Goal: Information Seeking & Learning: Learn about a topic

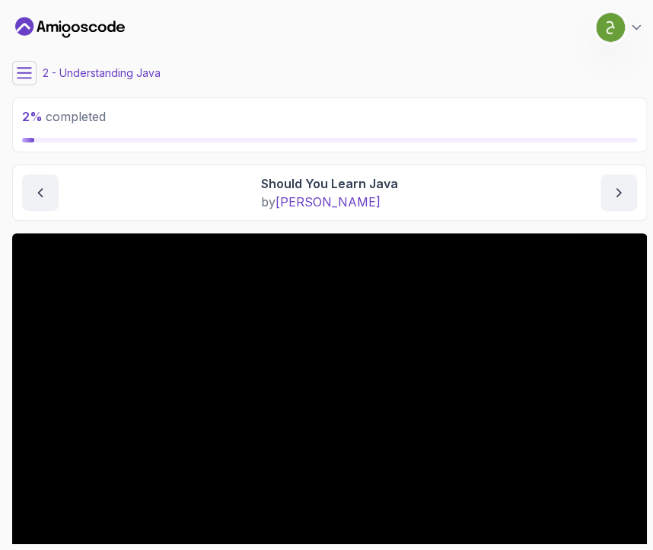
click at [33, 81] on button at bounding box center [24, 73] width 24 height 24
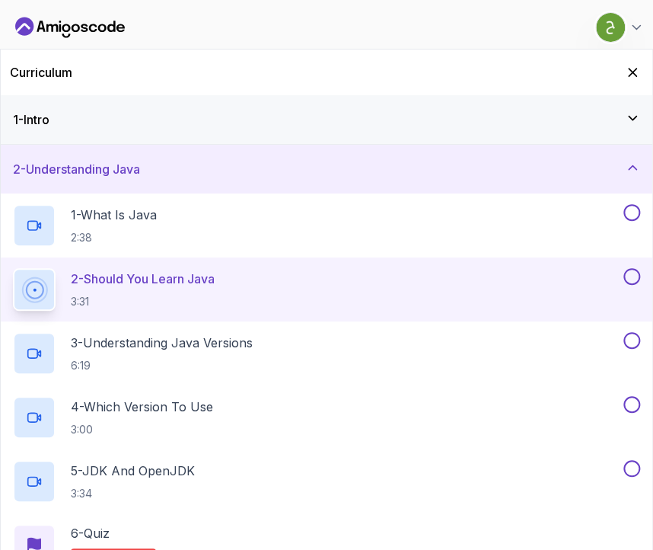
click at [33, 81] on div "Curriculum" at bounding box center [327, 72] width 652 height 46
click at [222, 125] on div "1 - Intro" at bounding box center [326, 119] width 627 height 18
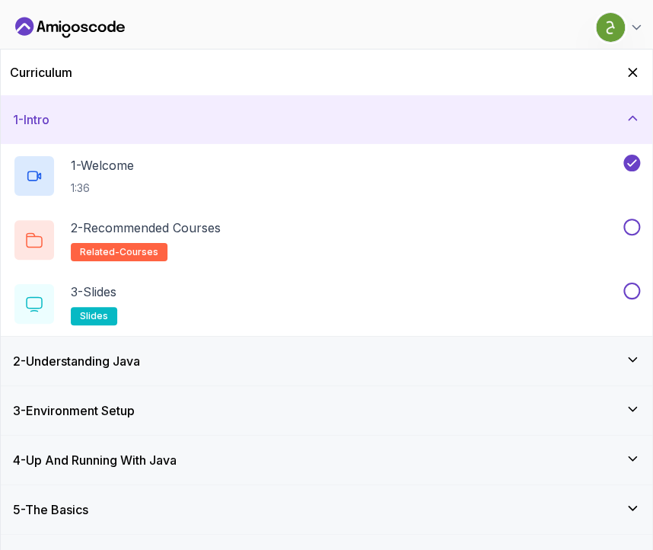
click at [518, 116] on div "1 - Intro" at bounding box center [326, 119] width 627 height 18
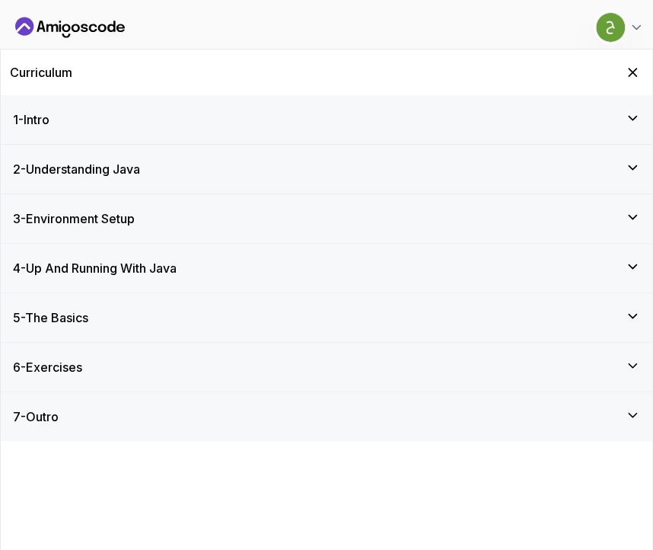
click at [89, 35] on icon "Dashboard" at bounding box center [70, 27] width 110 height 24
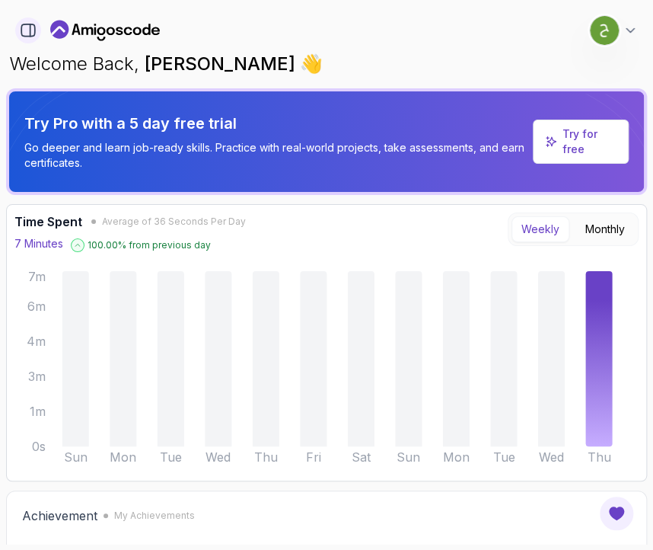
click at [31, 25] on icon "button" at bounding box center [28, 30] width 17 height 17
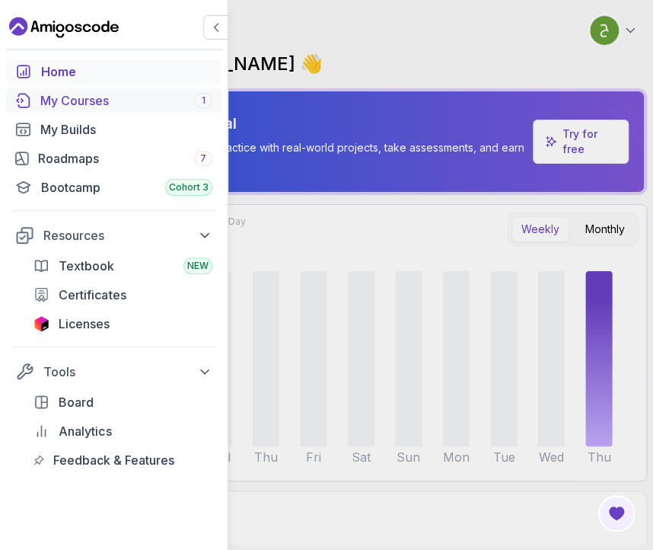
click at [122, 94] on div "My Courses 1" at bounding box center [126, 100] width 172 height 18
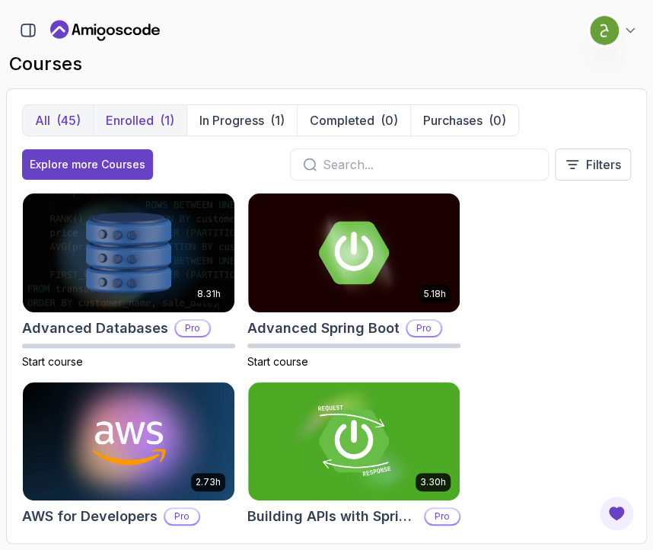
click at [137, 107] on button "Enrolled (1)" at bounding box center [140, 120] width 94 height 30
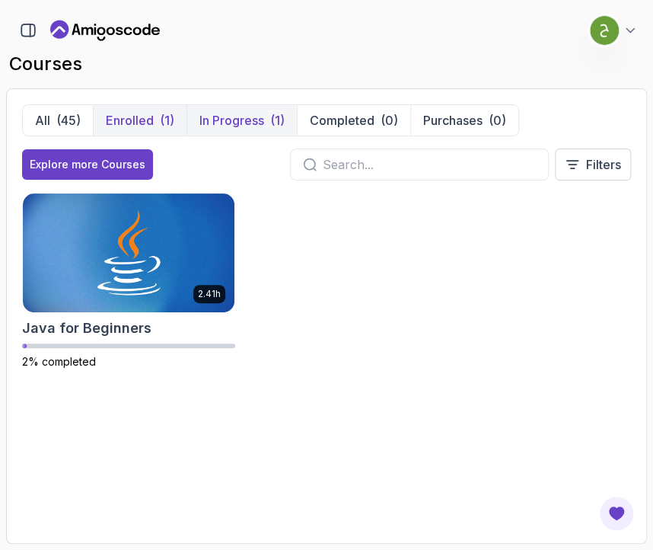
click at [258, 120] on p "In Progress" at bounding box center [231, 120] width 65 height 18
click at [329, 126] on p "Completed" at bounding box center [342, 120] width 65 height 18
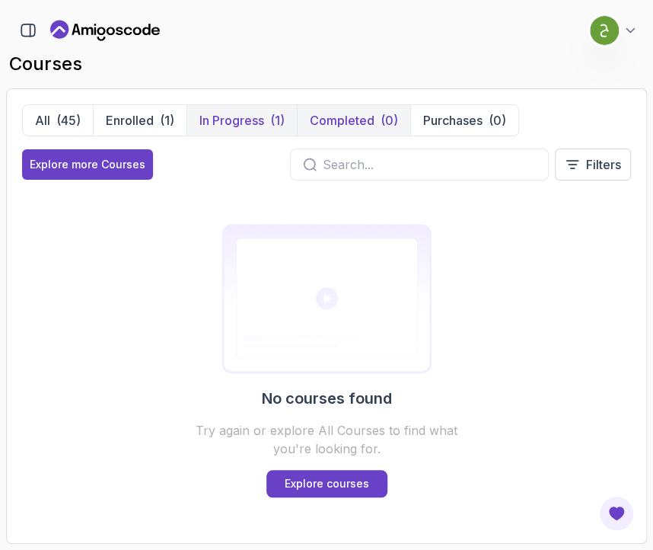
click at [241, 120] on p "In Progress" at bounding box center [231, 120] width 65 height 18
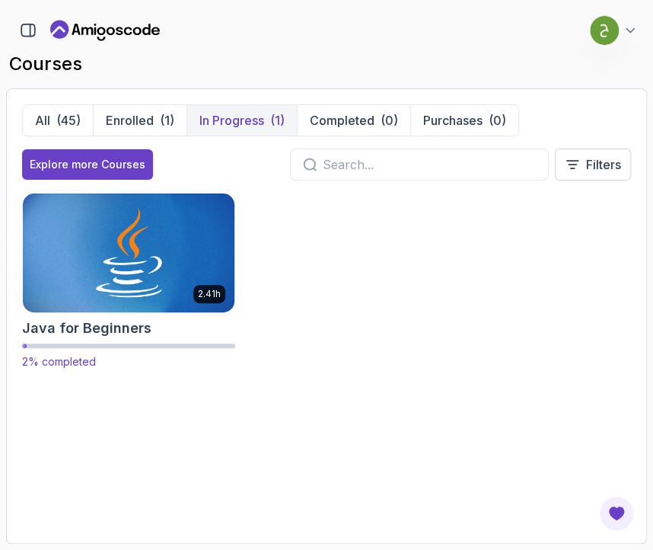
click at [210, 238] on img at bounding box center [129, 252] width 222 height 124
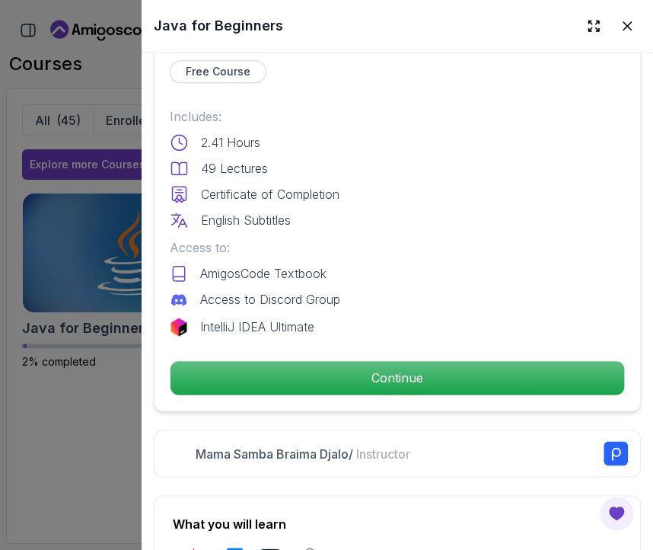
scroll to position [369, 0]
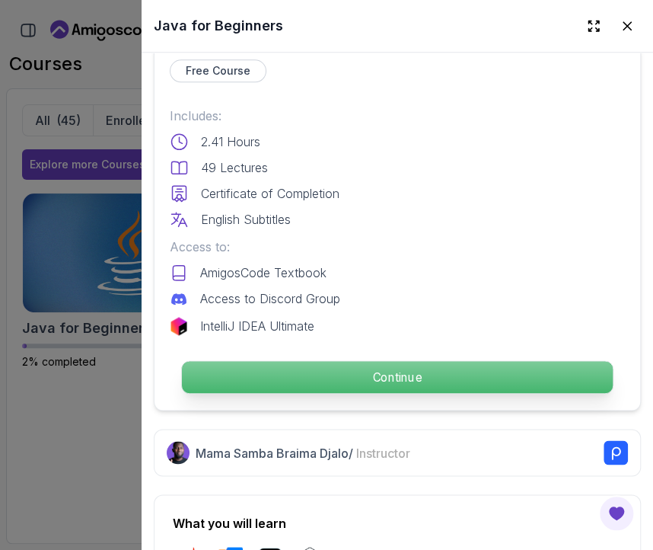
click at [363, 359] on div "Continue" at bounding box center [397, 376] width 455 height 35
click at [396, 382] on p "Continue" at bounding box center [397, 377] width 431 height 32
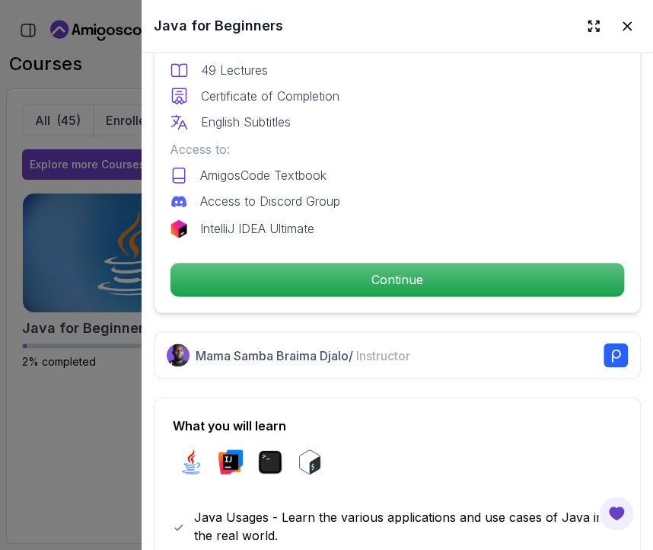
scroll to position [466, 0]
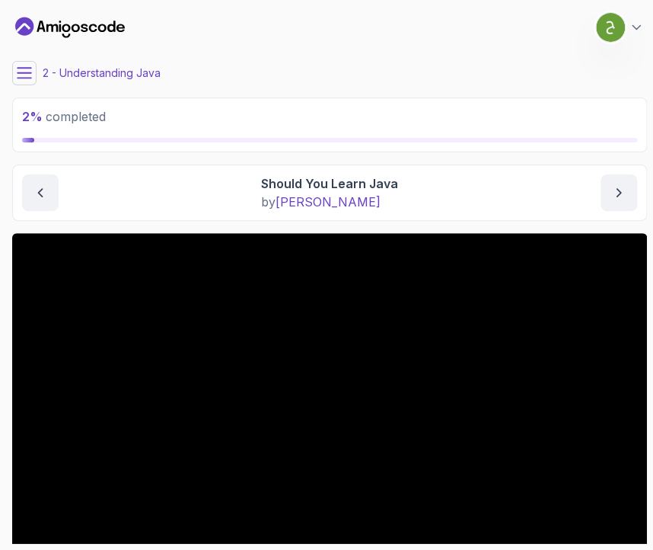
click at [34, 74] on button at bounding box center [24, 73] width 24 height 24
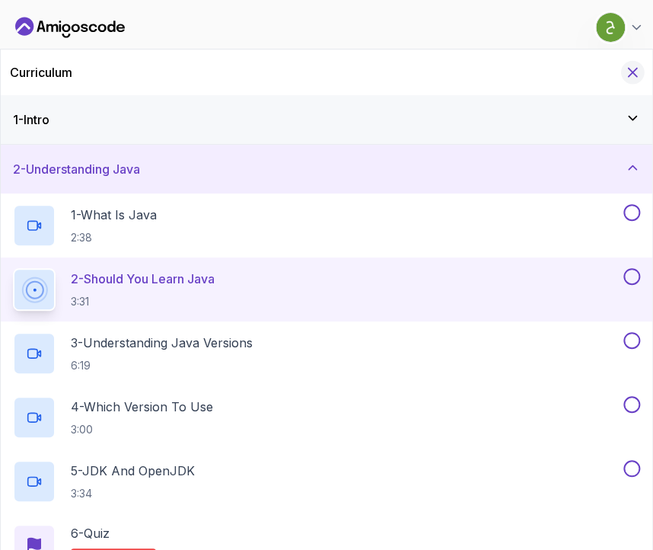
click at [640, 72] on icon "Hide Curriculum for mobile" at bounding box center [632, 72] width 17 height 17
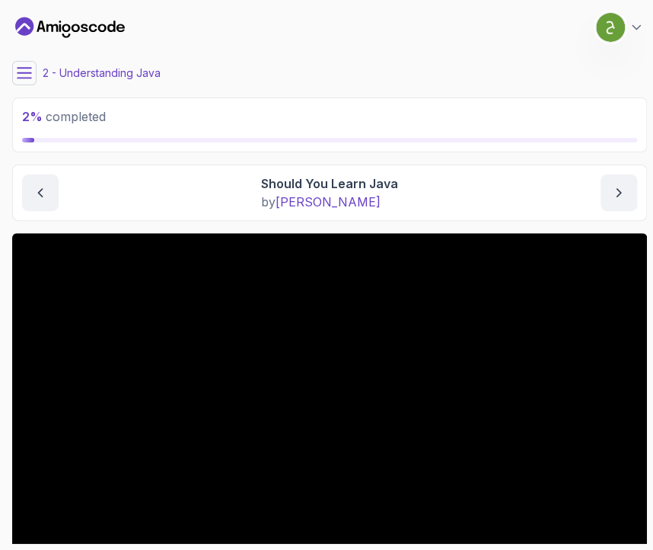
scroll to position [151, 0]
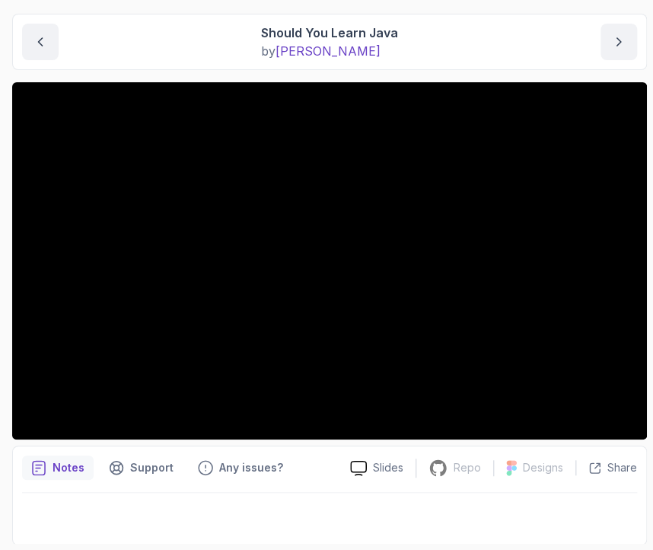
click at [345, 519] on div at bounding box center [329, 514] width 615 height 43
click at [340, 515] on div at bounding box center [329, 514] width 615 height 43
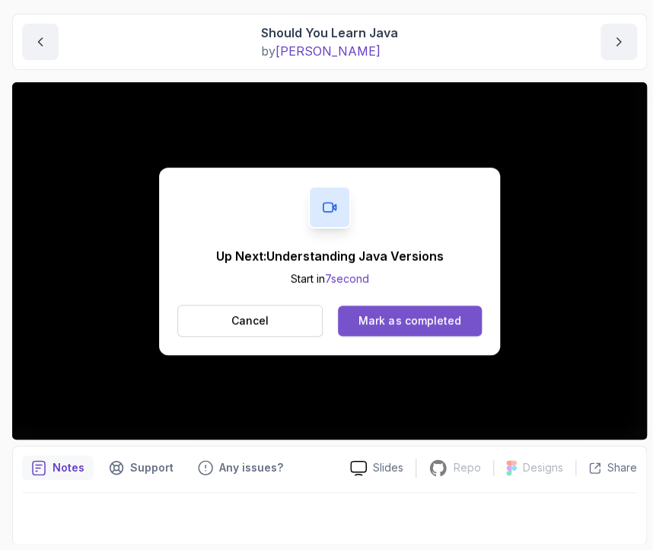
click at [402, 327] on button "Mark as completed" at bounding box center [410, 320] width 144 height 30
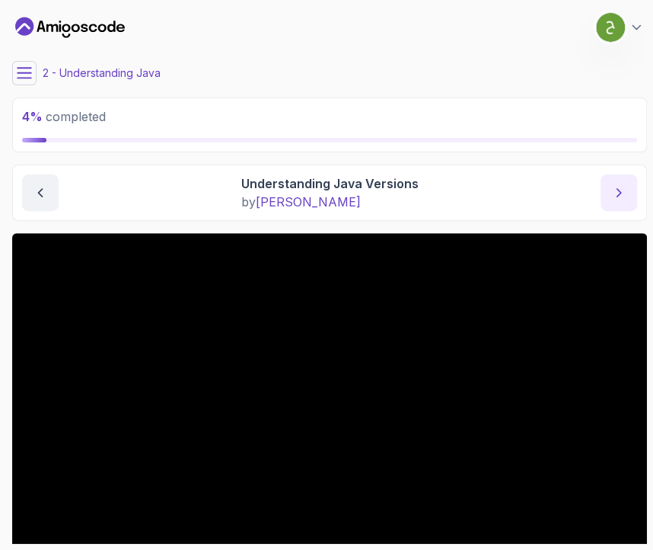
click at [621, 204] on button "next content" at bounding box center [619, 192] width 37 height 37
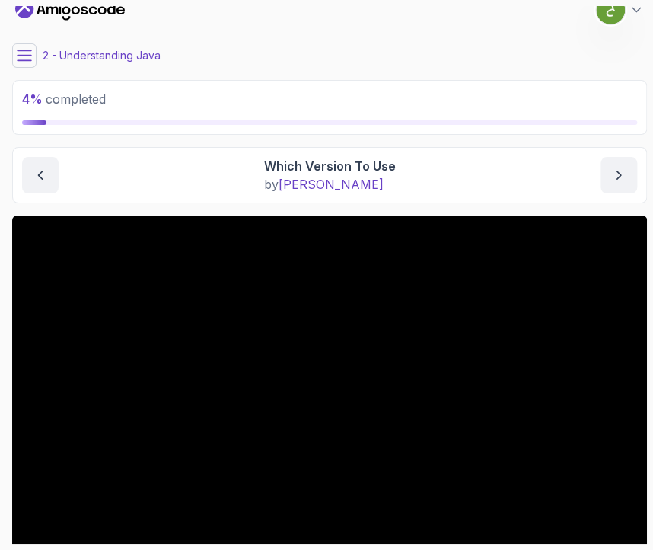
scroll to position [20, 0]
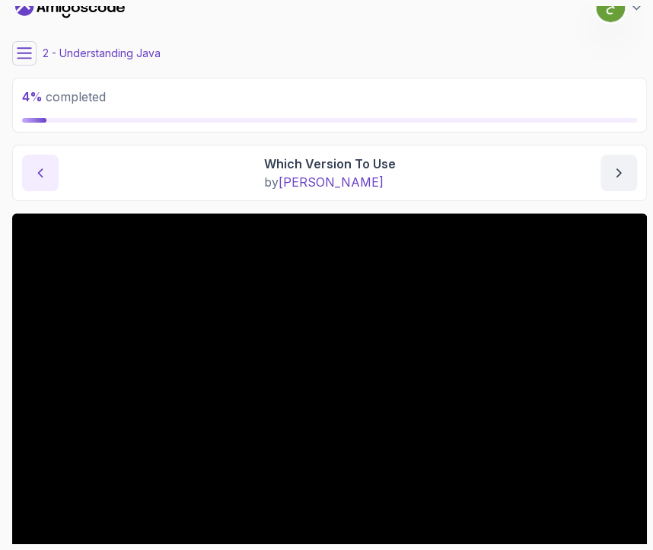
click at [54, 179] on button "previous content" at bounding box center [40, 173] width 37 height 37
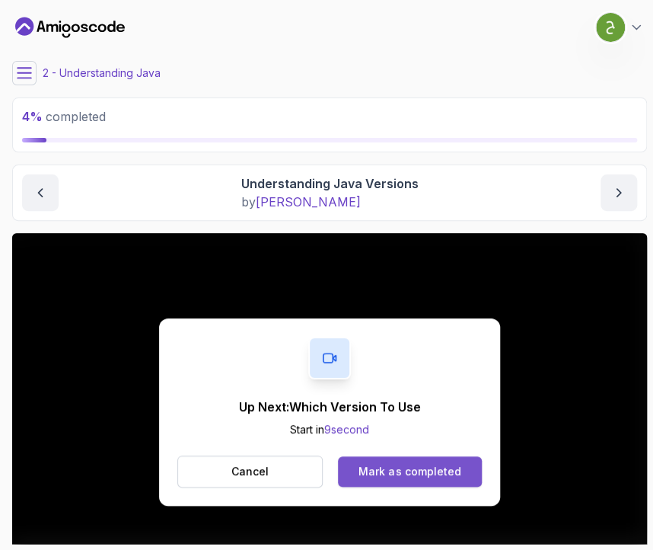
click at [447, 461] on button "Mark as completed" at bounding box center [410, 471] width 144 height 30
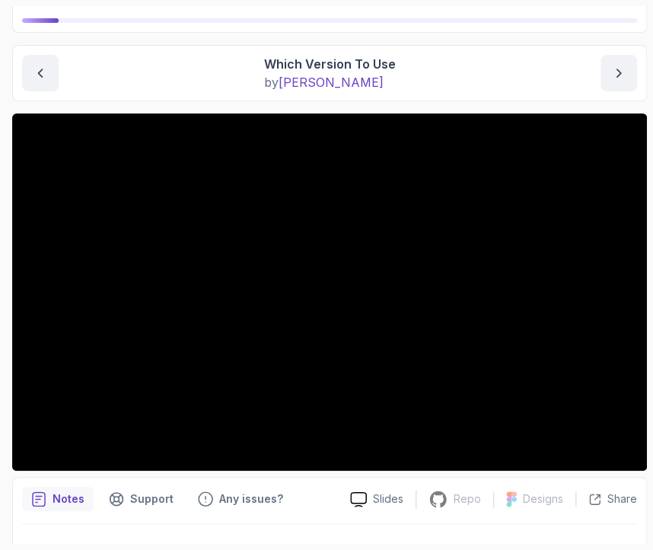
scroll to position [117, 0]
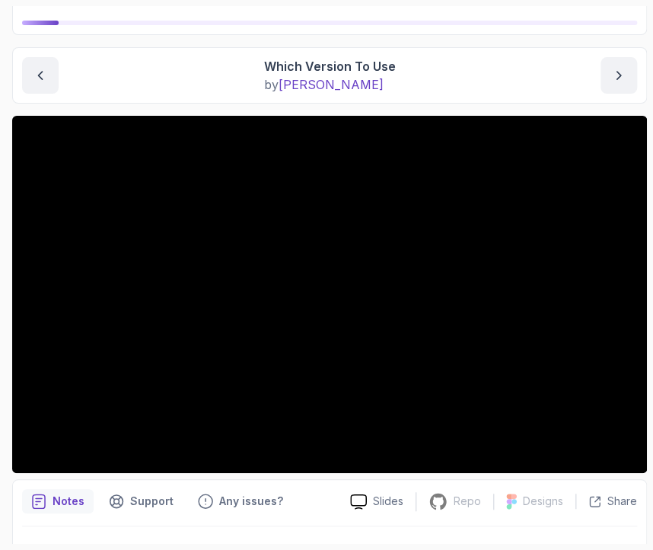
click at [286, 515] on div "Notes Support Any issues? Slides Repo Repository not available Designs Design n…" at bounding box center [329, 529] width 635 height 100
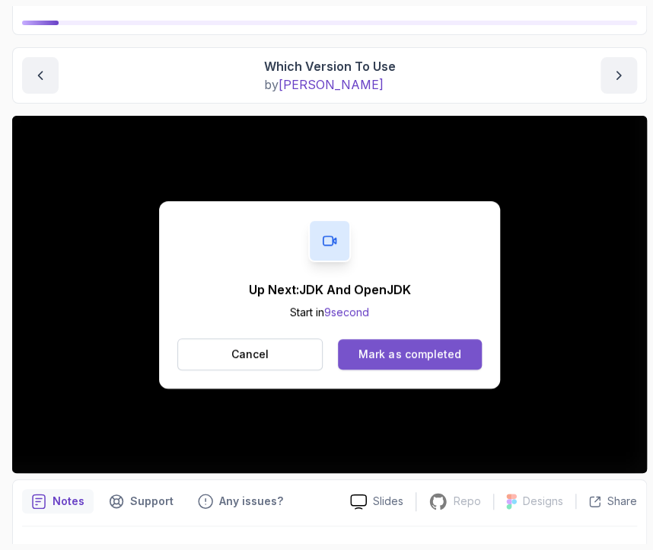
click at [439, 352] on div "Mark as completed" at bounding box center [410, 353] width 102 height 15
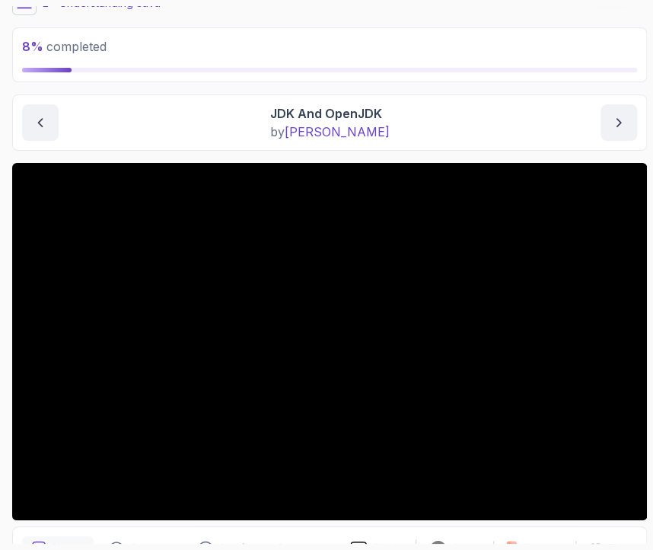
scroll to position [69, 0]
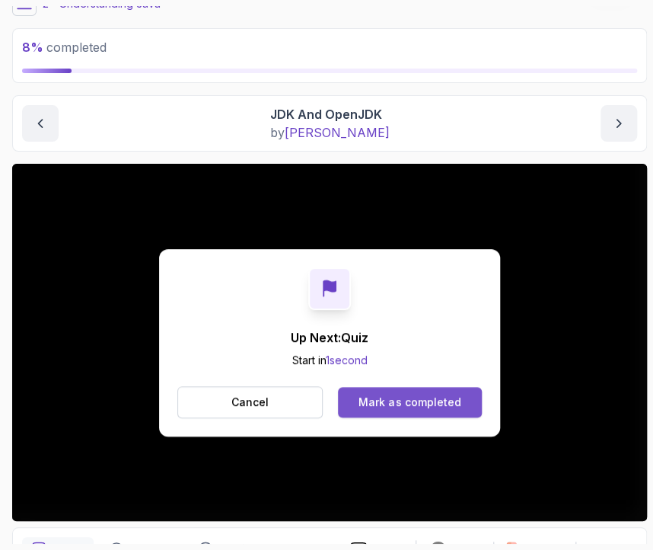
click at [426, 403] on div "Mark as completed" at bounding box center [410, 401] width 102 height 15
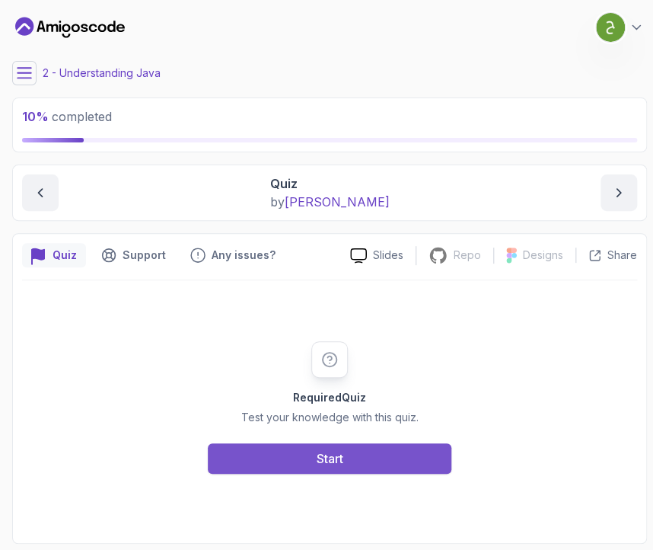
click at [378, 445] on button "Start" at bounding box center [330, 458] width 244 height 30
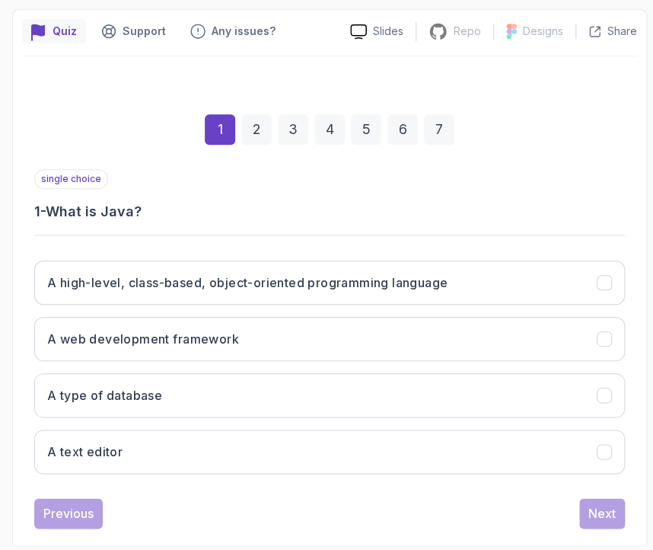
scroll to position [225, 0]
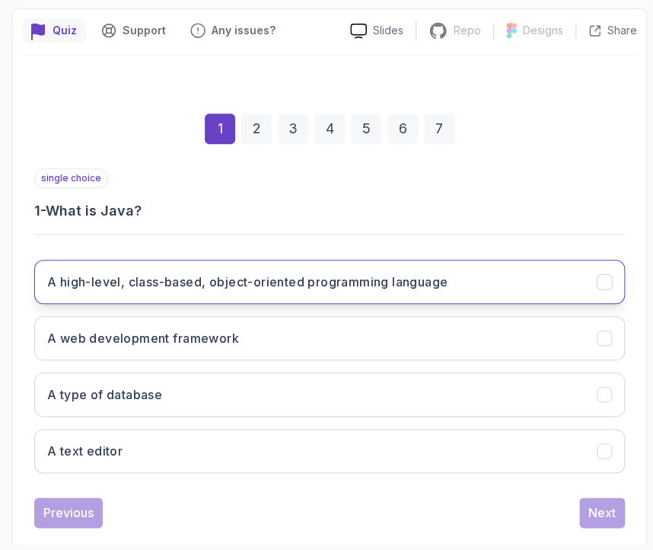
click at [283, 273] on h3 "A high-level, class-based, object-oriented programming language" at bounding box center [247, 282] width 400 height 18
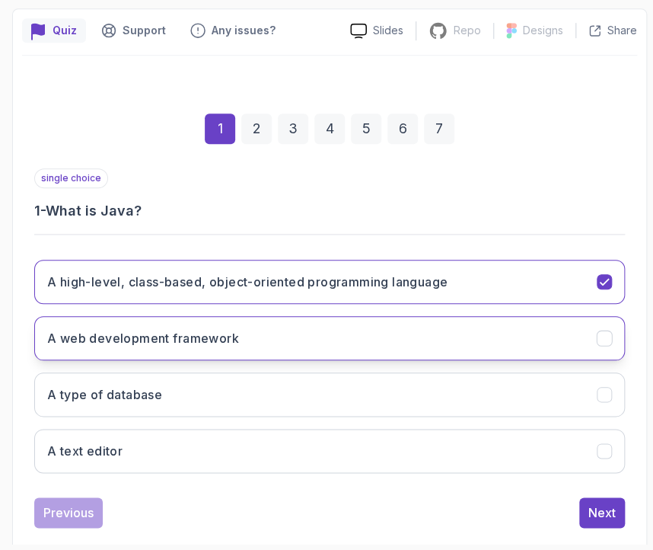
click at [335, 333] on button "A web development framework" at bounding box center [329, 338] width 591 height 44
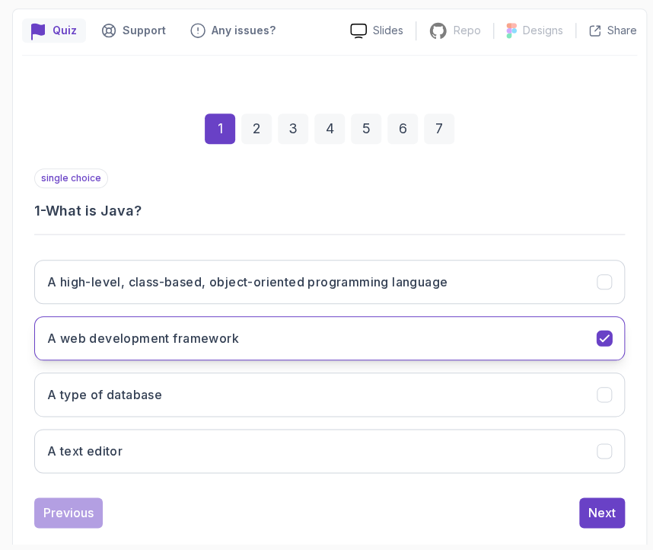
click at [335, 333] on button "A web development framework" at bounding box center [329, 338] width 591 height 44
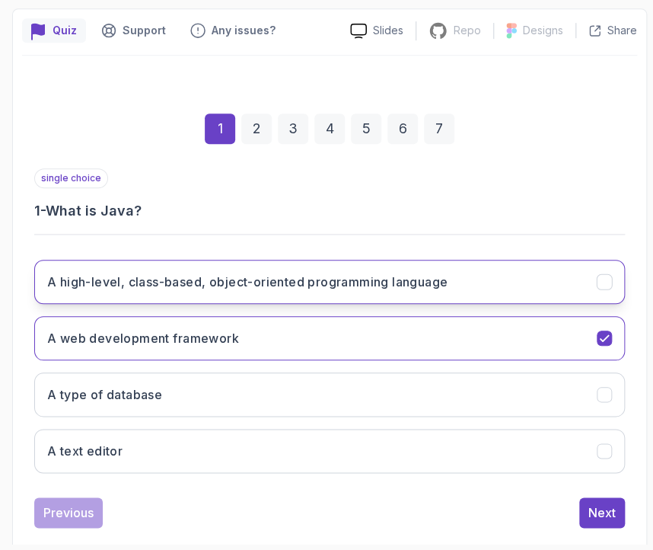
click at [442, 296] on button "A high-level, class-based, object-oriented programming language" at bounding box center [329, 282] width 591 height 44
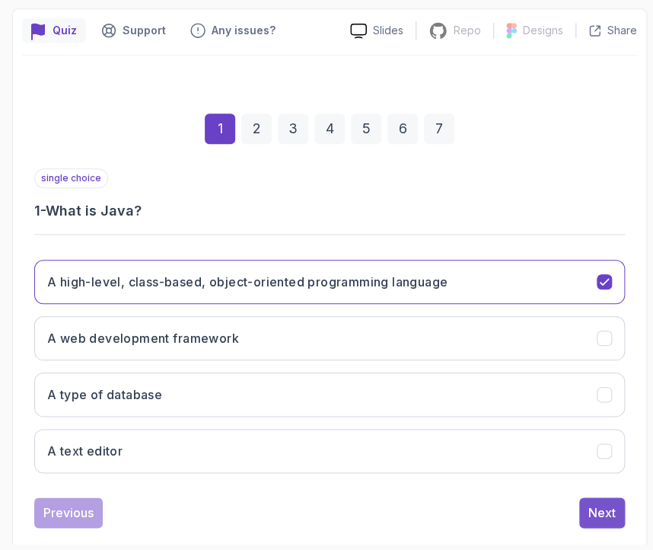
click at [598, 503] on div "Next" at bounding box center [602, 512] width 27 height 18
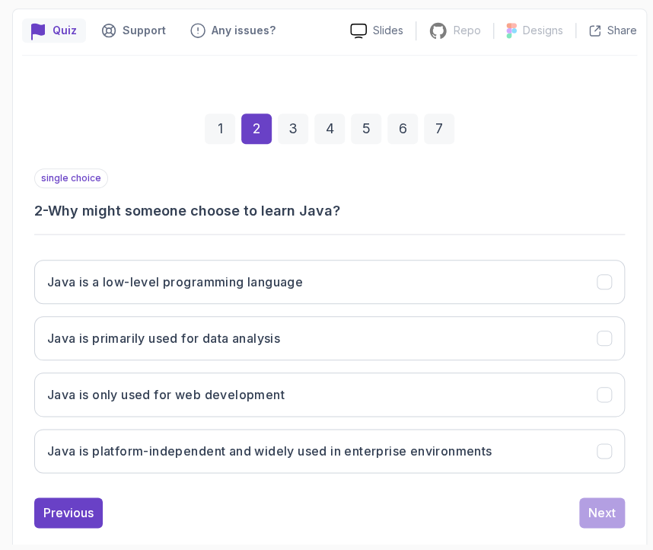
scroll to position [249, 0]
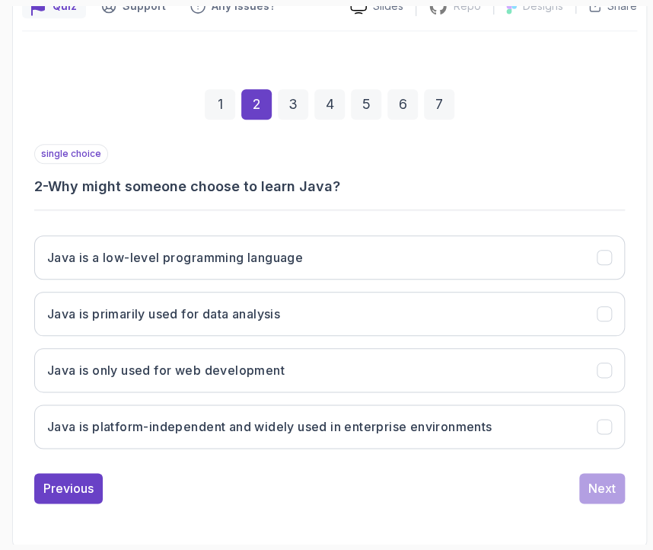
click at [362, 400] on div "Java is a low-level programming language Java is primarily used for data analys…" at bounding box center [329, 342] width 591 height 238
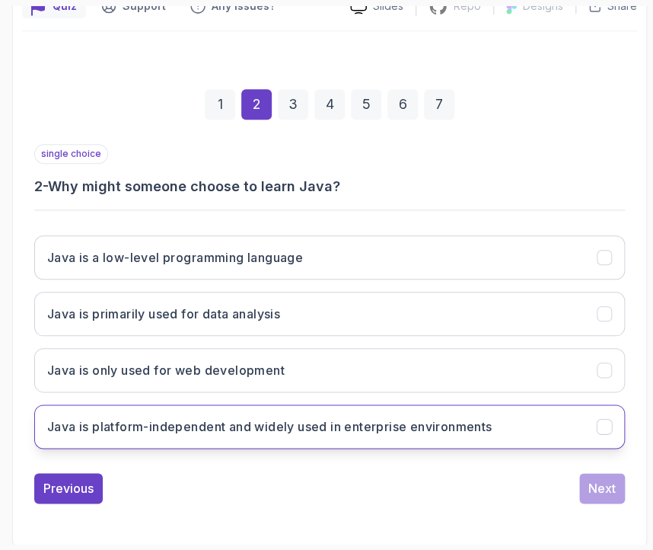
click at [467, 412] on button "Java is platform-independent and widely used in enterprise environments" at bounding box center [329, 426] width 591 height 44
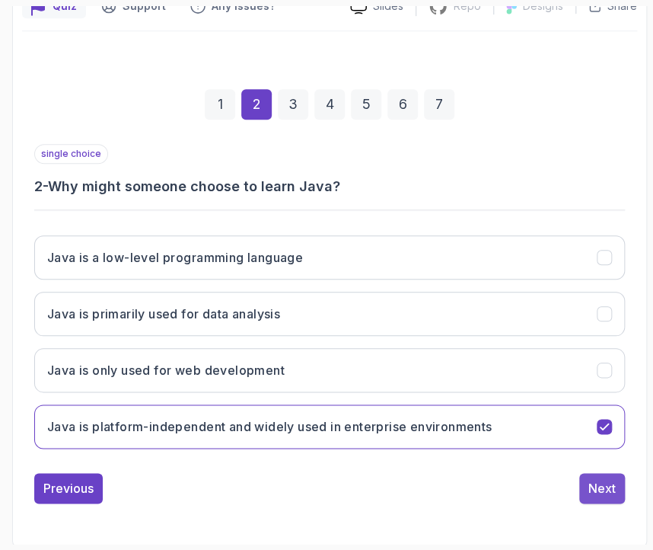
click at [622, 485] on button "Next" at bounding box center [602, 488] width 46 height 30
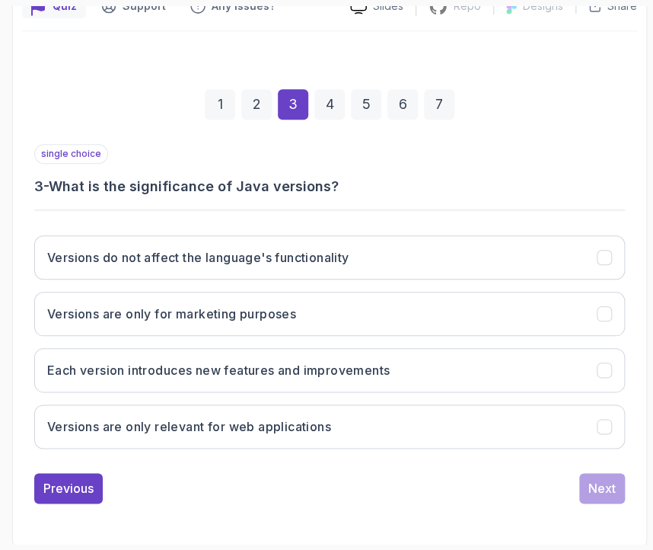
click at [145, 190] on h3 "3 - What is the significance of Java versions?" at bounding box center [329, 186] width 591 height 21
click at [58, 182] on h3 "3 - What is the significance of Java versions?" at bounding box center [329, 186] width 591 height 21
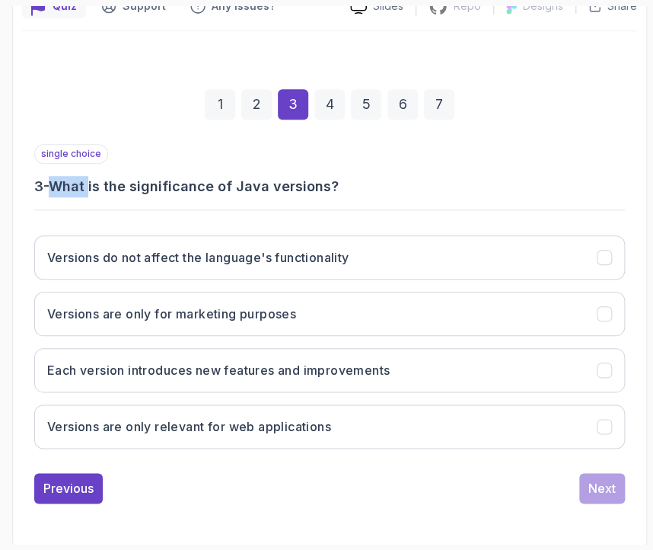
click at [58, 182] on h3 "3 - What is the significance of Java versions?" at bounding box center [329, 186] width 591 height 21
click at [256, 168] on div "single choice 3 - What is the significance of Java versions?" at bounding box center [329, 170] width 591 height 53
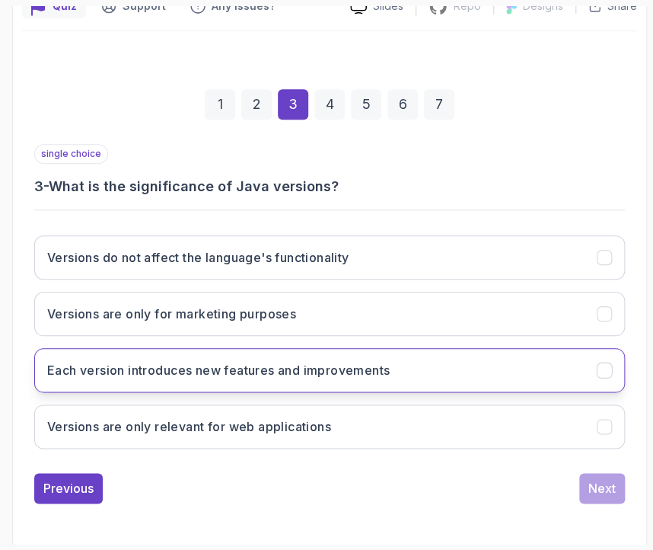
click at [54, 373] on h3 "Each version introduces new features and improvements" at bounding box center [218, 370] width 343 height 18
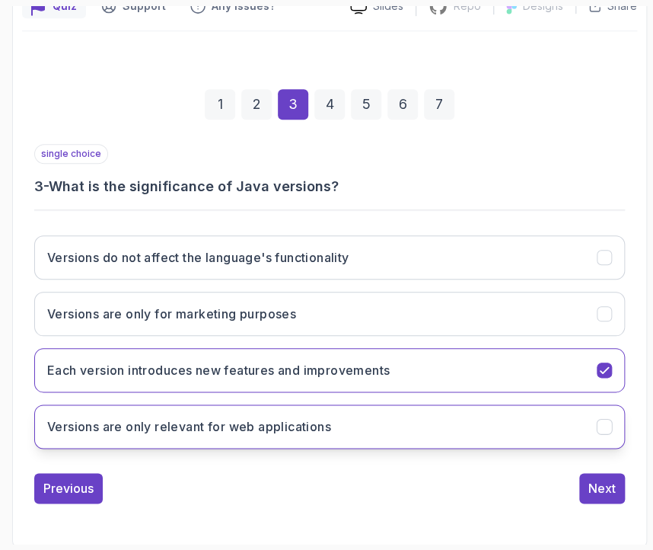
click at [84, 413] on button "Versions are only relevant for web applications" at bounding box center [329, 426] width 591 height 44
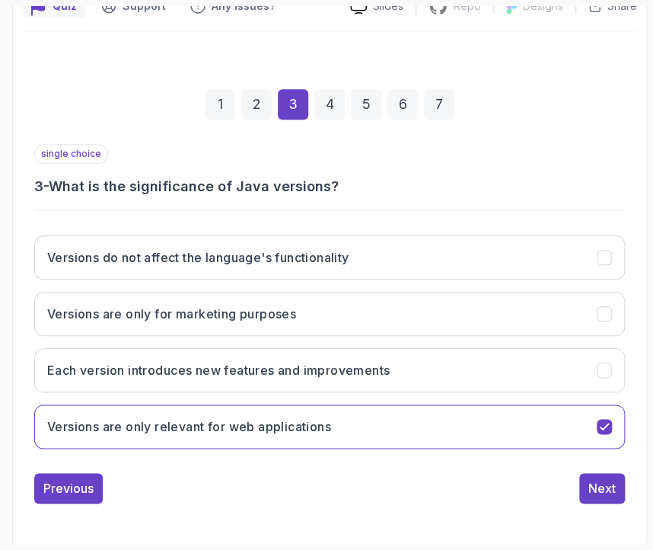
click at [97, 394] on div "Versions do not affect the language's functionality Versions are only for marke…" at bounding box center [329, 342] width 591 height 238
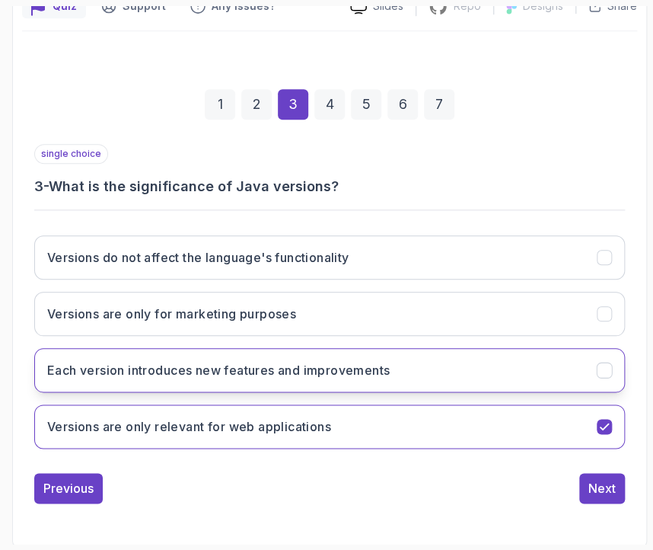
click at [138, 384] on button "Each version introduces new features and improvements" at bounding box center [329, 370] width 591 height 44
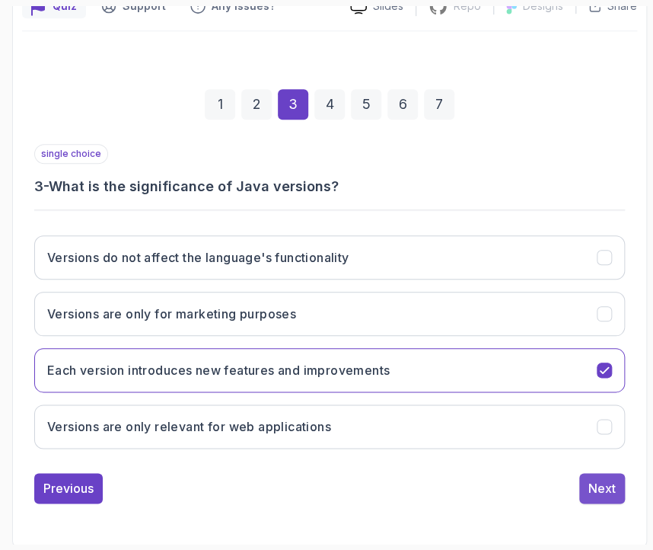
click at [612, 487] on div "Next" at bounding box center [602, 488] width 27 height 18
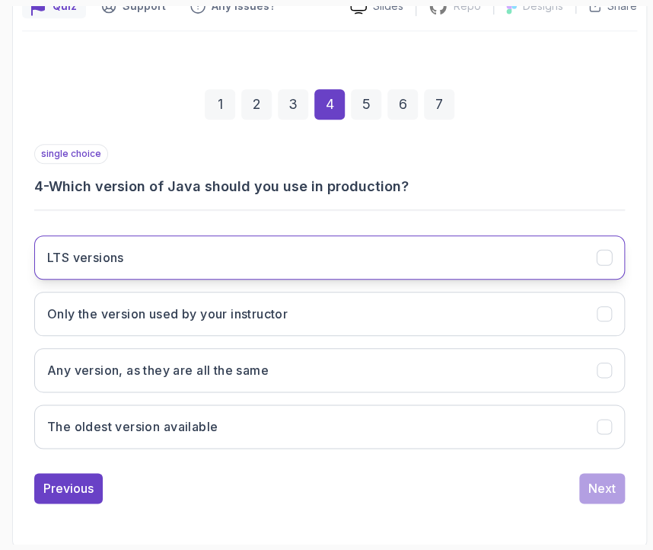
click at [110, 243] on button "LTS versions" at bounding box center [329, 257] width 591 height 44
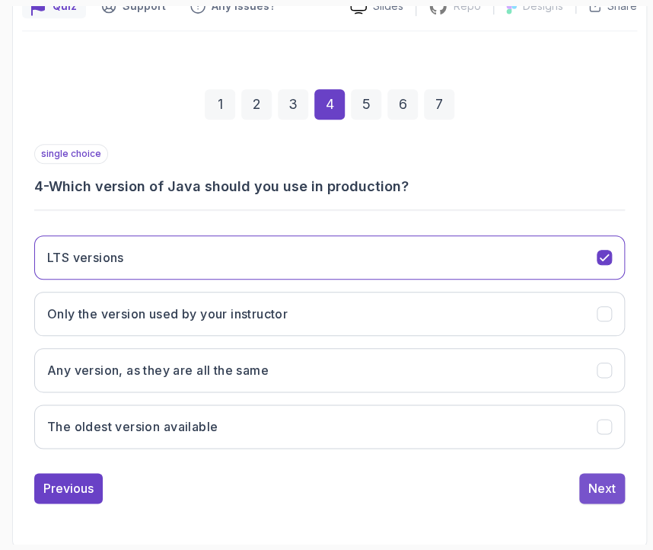
click at [591, 493] on div "Next" at bounding box center [602, 488] width 27 height 18
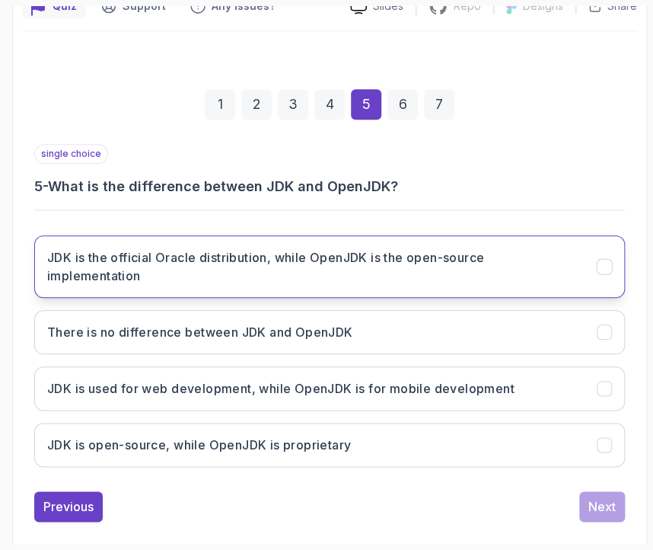
click at [168, 267] on h3 "JDK is the official Oracle distribution, while OpenJDK is the open-source imple…" at bounding box center [312, 266] width 531 height 37
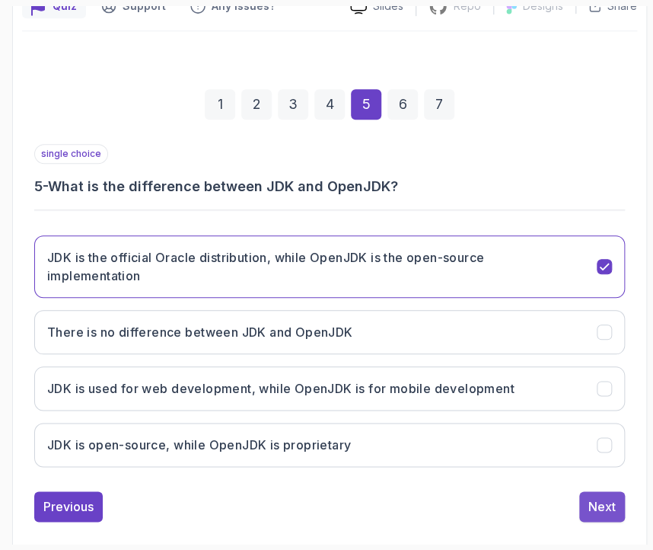
click at [598, 506] on div "Next" at bounding box center [602, 506] width 27 height 18
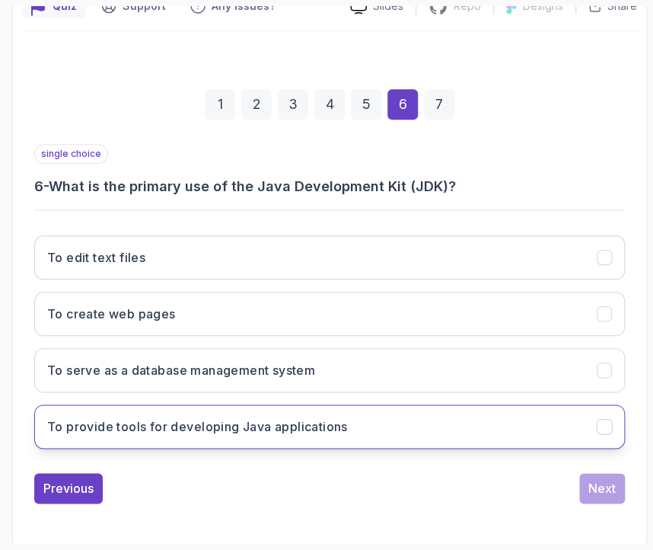
click at [583, 407] on button "To provide tools for developing Java applications" at bounding box center [329, 426] width 591 height 44
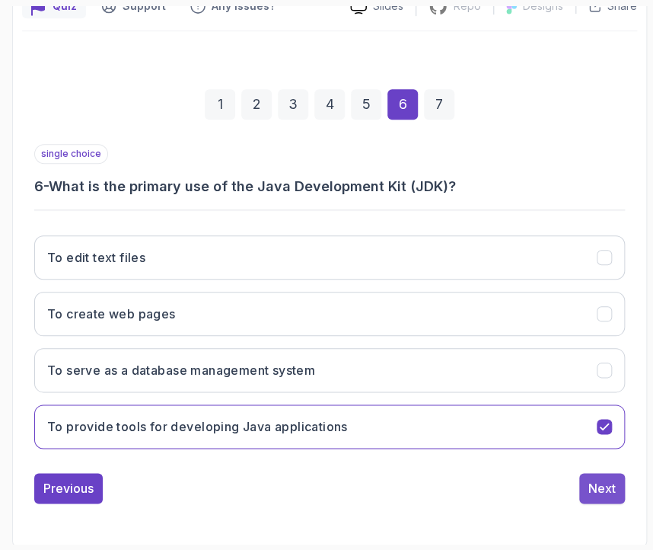
click at [605, 486] on div "Next" at bounding box center [602, 488] width 27 height 18
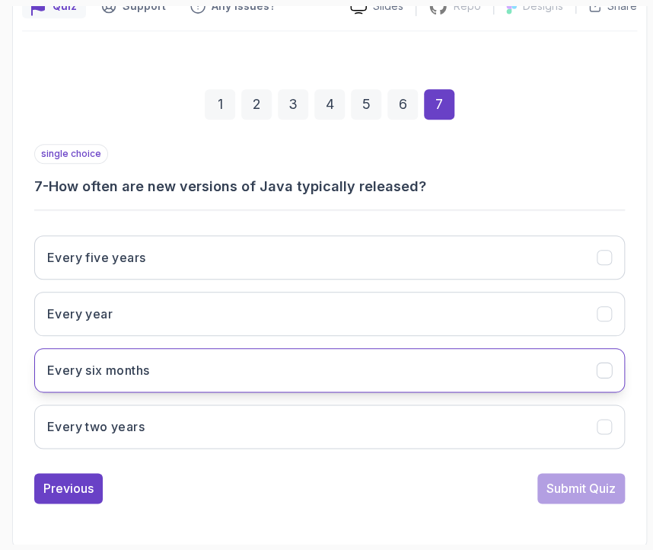
click at [238, 372] on button "Every six months" at bounding box center [329, 370] width 591 height 44
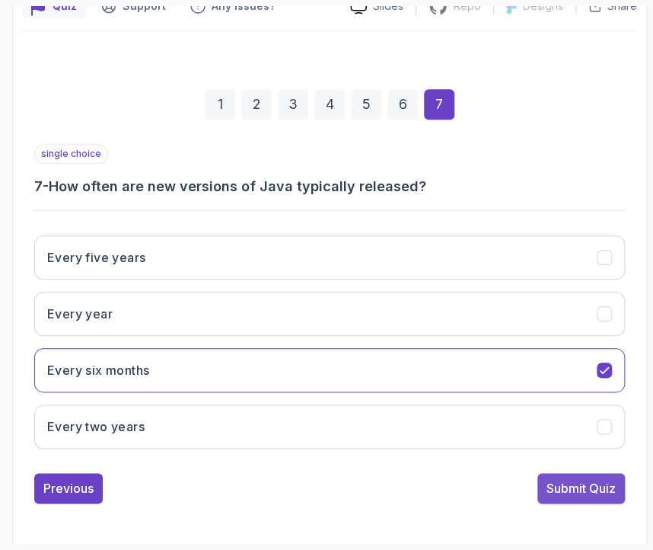
click at [601, 485] on div "Submit Quiz" at bounding box center [581, 488] width 69 height 18
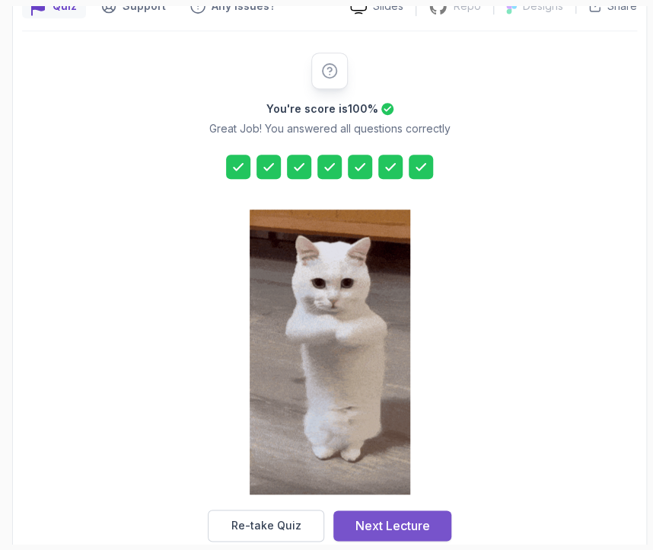
click at [399, 527] on div "Next Lecture" at bounding box center [393, 525] width 75 height 18
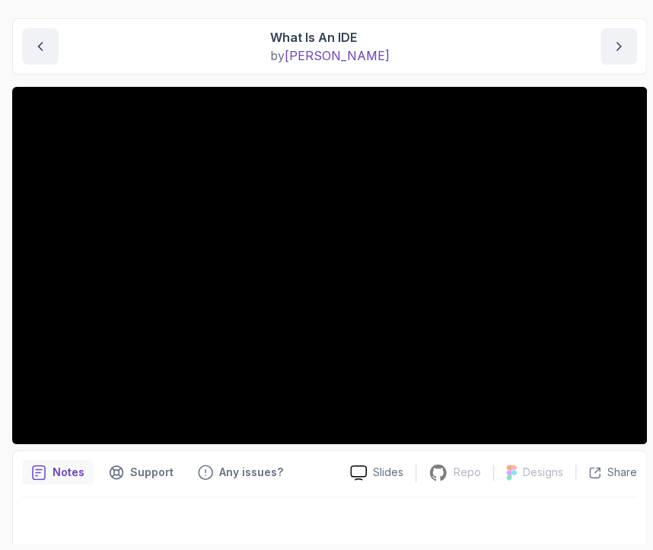
scroll to position [151, 0]
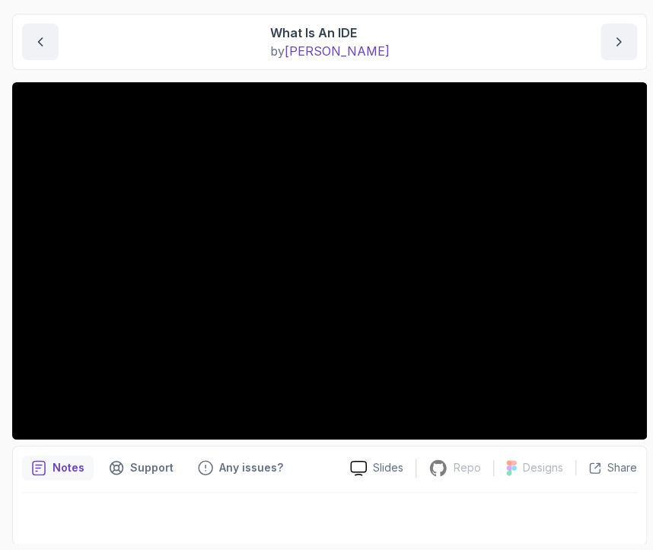
click at [145, 493] on div at bounding box center [329, 514] width 615 height 43
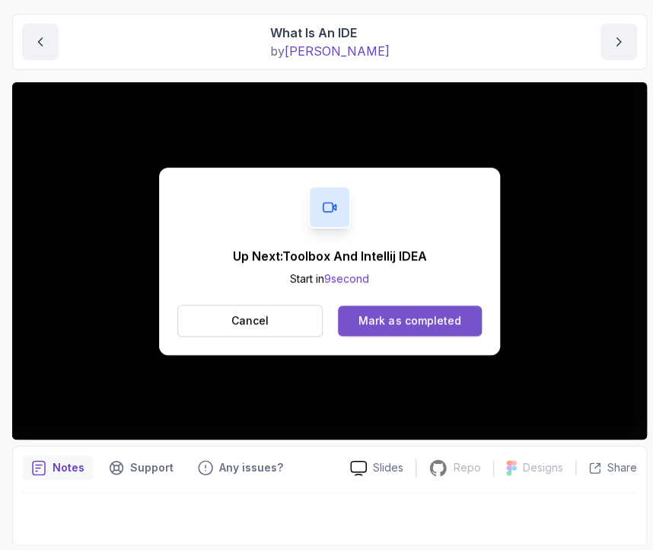
click at [442, 324] on div "Mark as completed" at bounding box center [410, 320] width 102 height 15
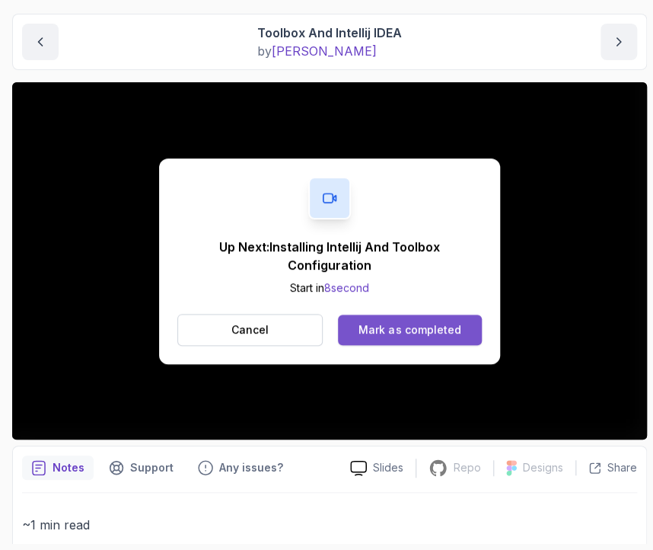
click at [454, 336] on div "Mark as completed" at bounding box center [410, 329] width 102 height 15
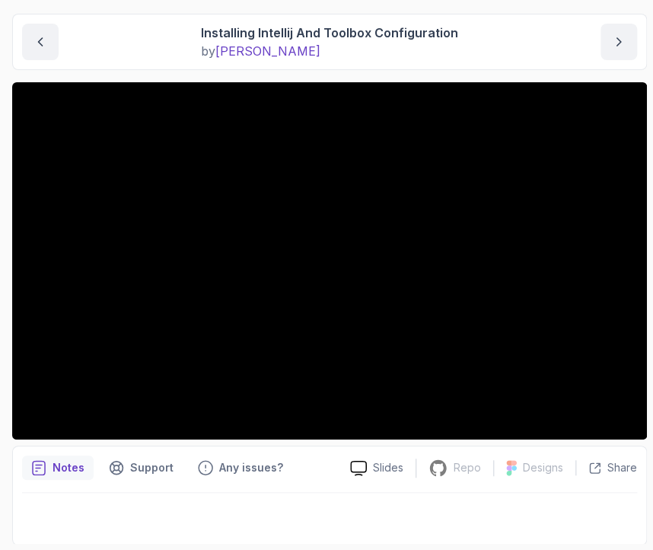
click at [505, 533] on div at bounding box center [329, 514] width 615 height 43
click at [542, 45] on div "Installing Intellij And Toolbox Configuration by nelson" at bounding box center [329, 42] width 615 height 37
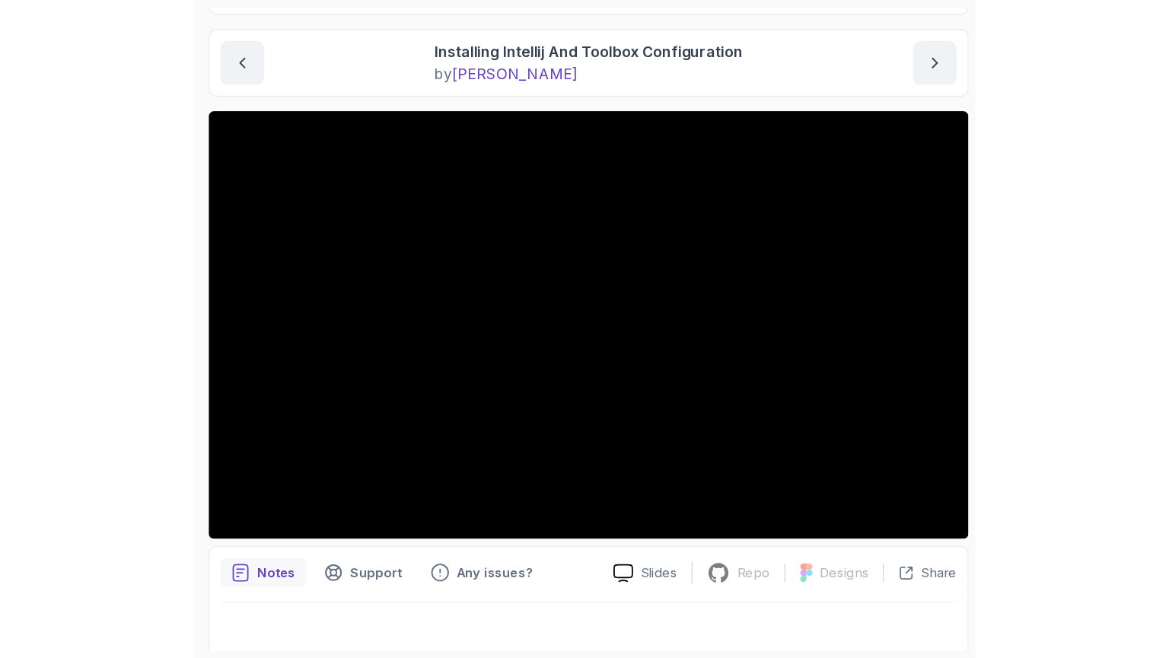
scroll to position [139, 0]
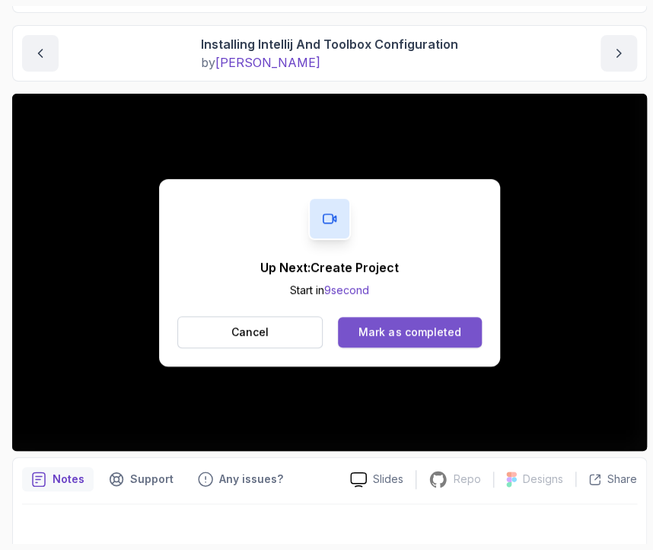
click at [442, 326] on div "Mark as completed" at bounding box center [410, 331] width 102 height 15
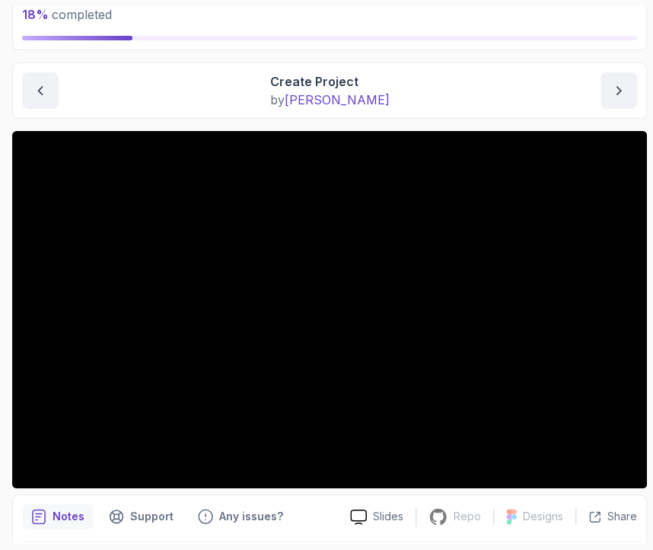
scroll to position [102, 0]
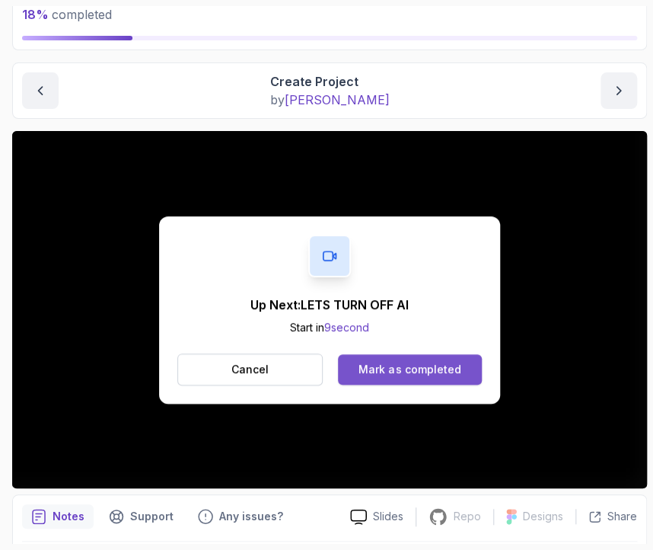
click at [409, 372] on div "Mark as completed" at bounding box center [410, 369] width 102 height 15
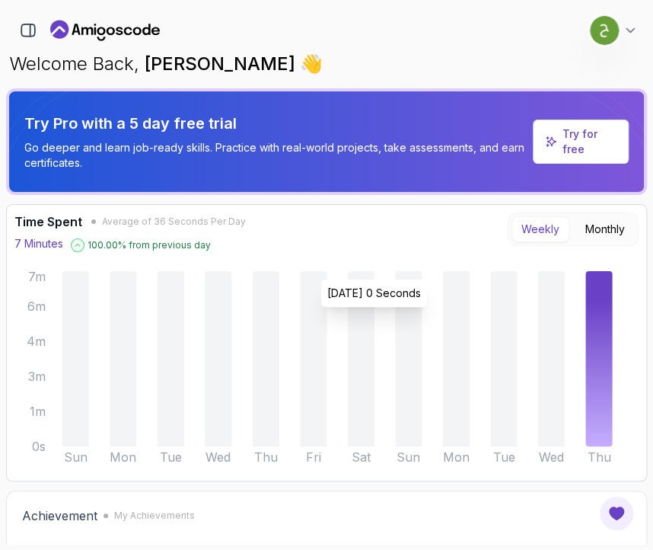
click at [330, 272] on icon "Sun Mon Tue Wed Thu Fri Sat Sun Mon Tue Wed Thu 0s 1m 3m 4m 6m 7m" at bounding box center [314, 370] width 624 height 206
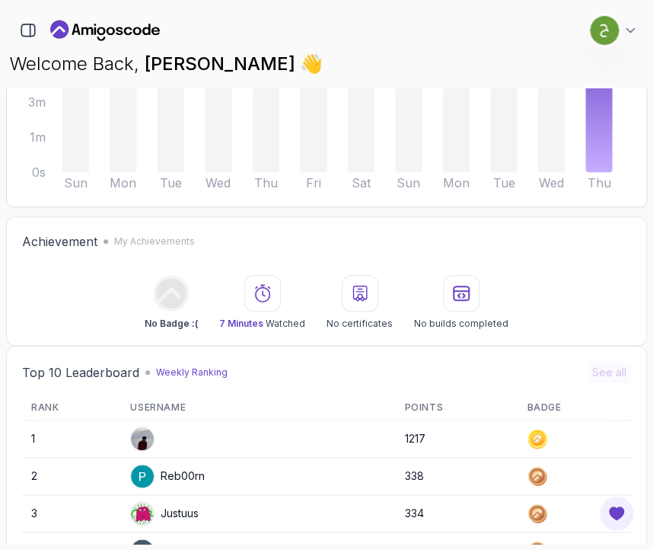
click at [101, 24] on icon "Landing page" at bounding box center [105, 30] width 110 height 24
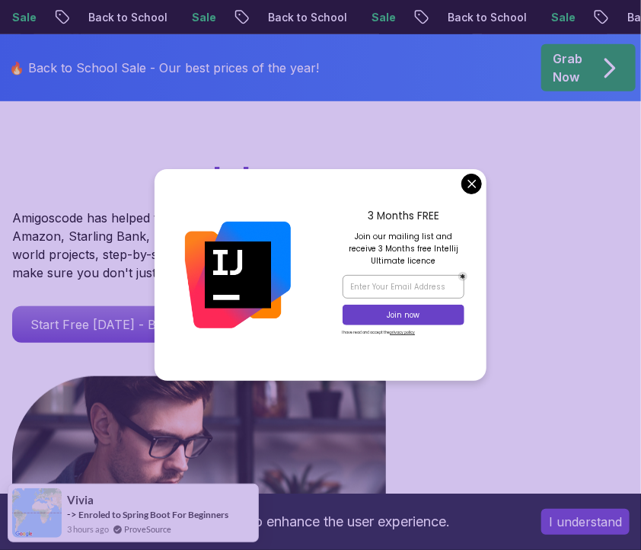
scroll to position [171, 0]
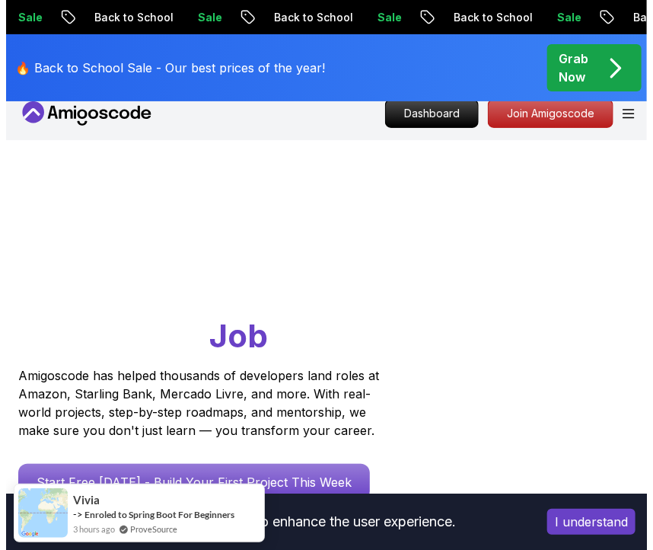
scroll to position [0, 0]
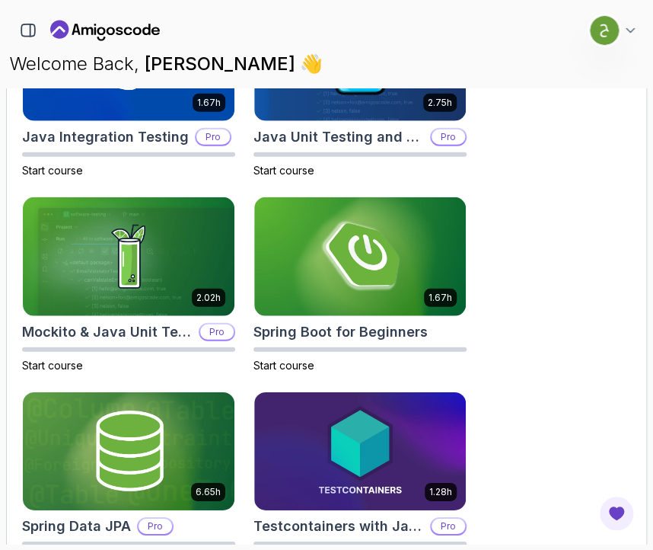
scroll to position [1185, 0]
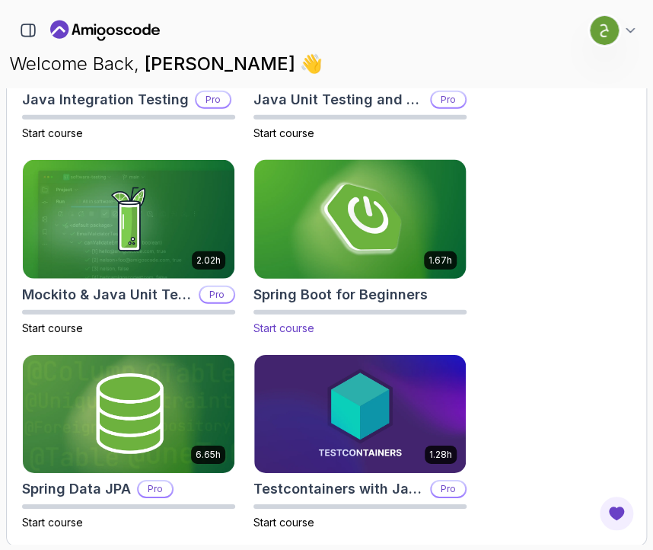
click at [401, 231] on img at bounding box center [360, 219] width 222 height 124
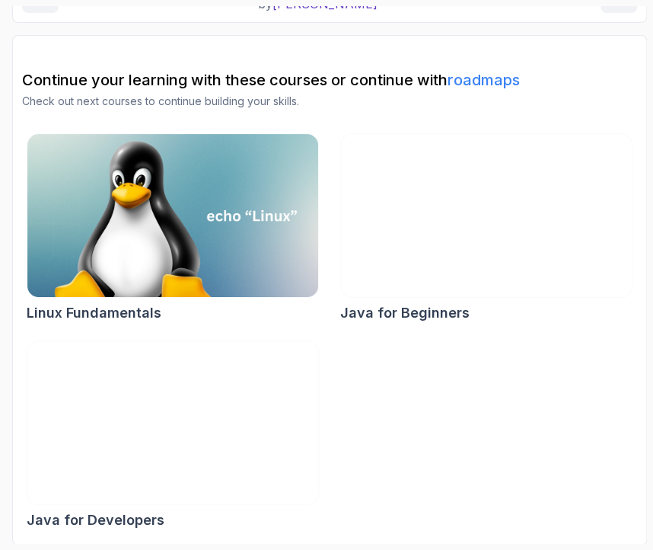
scroll to position [198, 0]
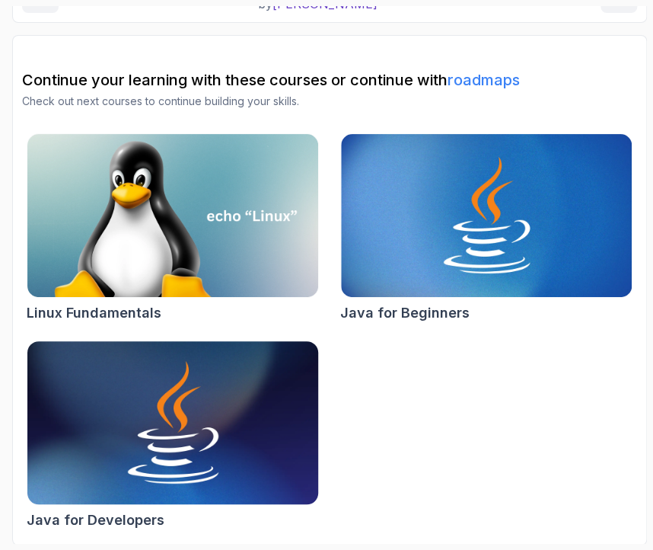
click at [181, 388] on img at bounding box center [172, 422] width 305 height 171
click at [104, 433] on img at bounding box center [172, 422] width 305 height 171
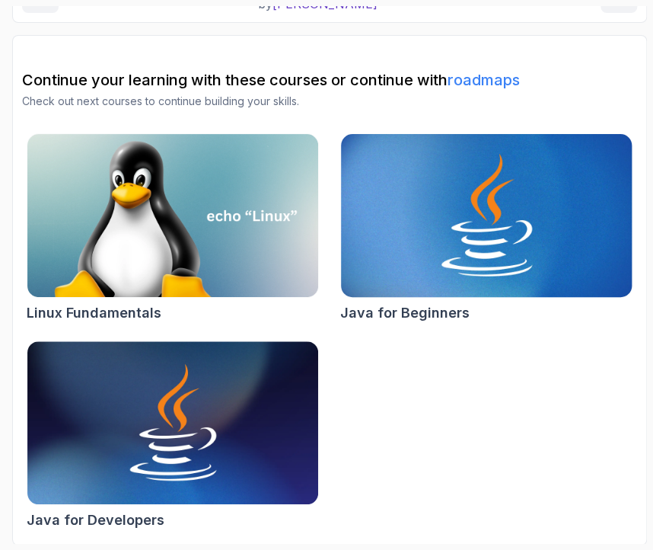
click at [410, 228] on img at bounding box center [485, 215] width 305 height 171
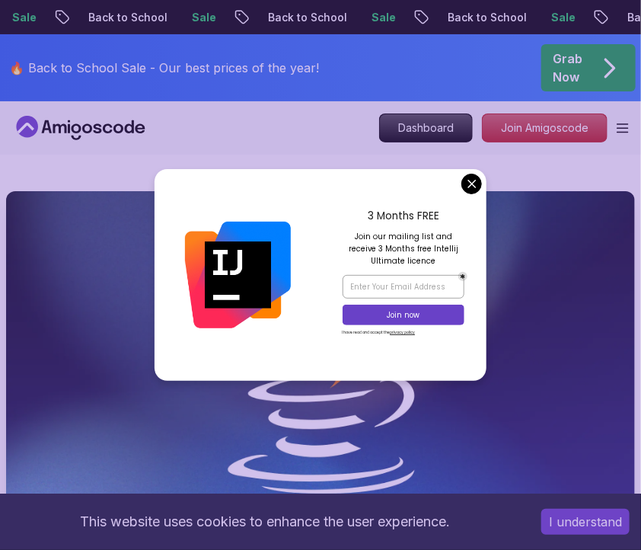
drag, startPoint x: 477, startPoint y: 171, endPoint x: 475, endPoint y: 178, distance: 7.8
click at [475, 178] on div "3 Months FREE Join our mailing list and receive 3 Months free Intellij Ultimate…" at bounding box center [320, 274] width 331 height 211
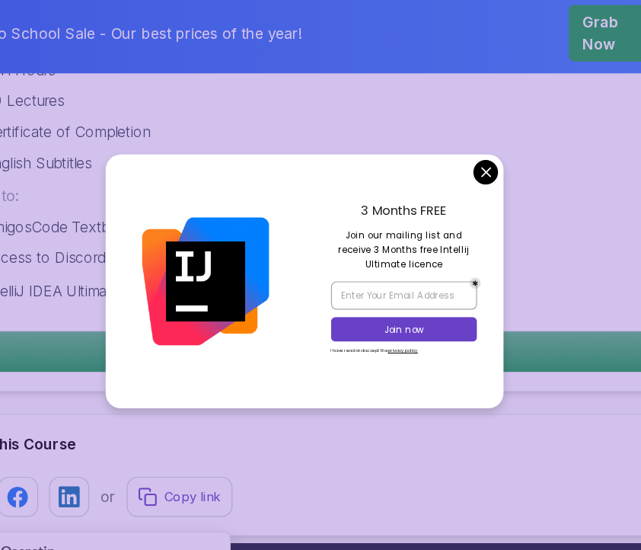
scroll to position [705, 0]
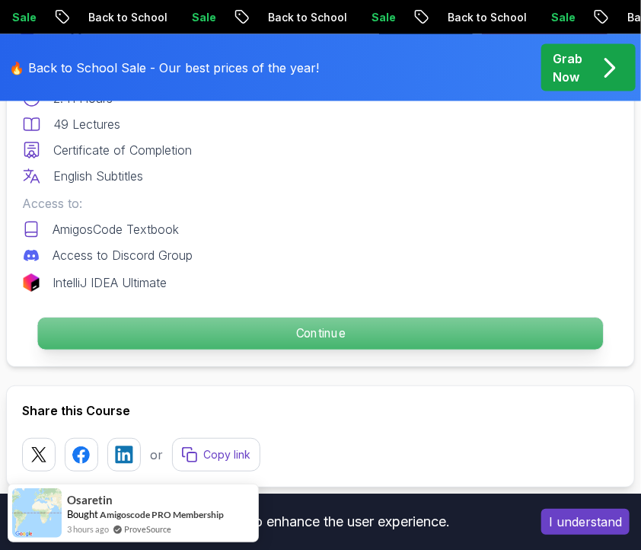
click at [311, 328] on p "Continue" at bounding box center [321, 333] width 566 height 32
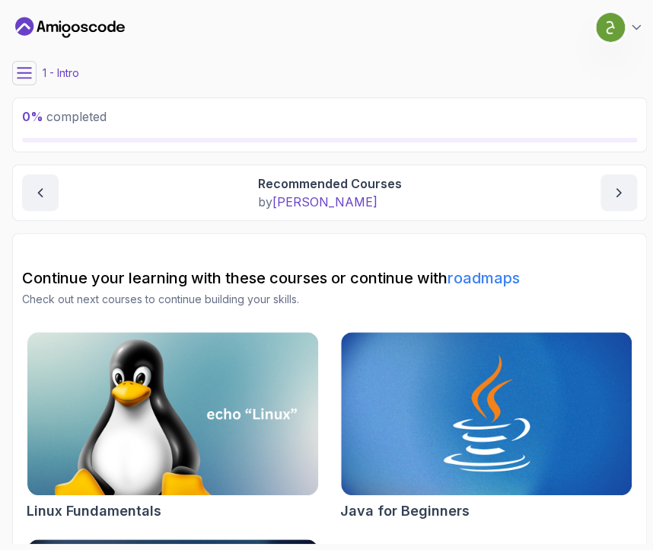
scroll to position [180, 0]
